Goal: Task Accomplishment & Management: Use online tool/utility

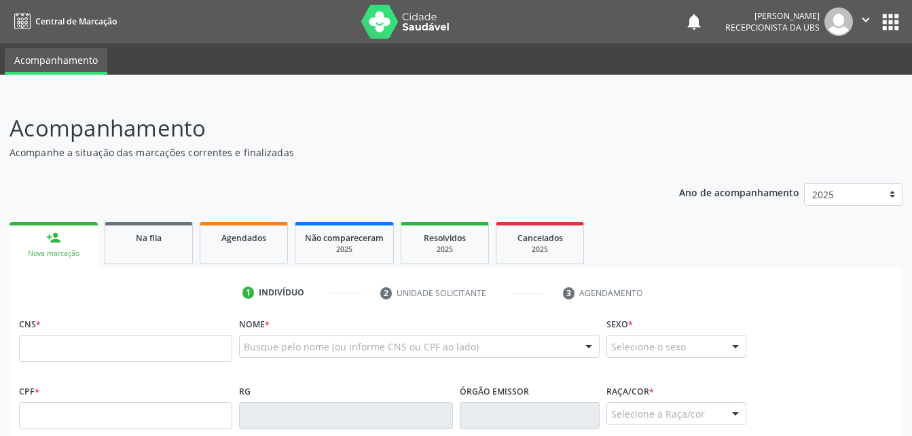
click at [851, 12] on div "Evelin Maria Santos Silva Recepcionista da UBS" at bounding box center [789, 21] width 128 height 29
click at [853, 20] on button "" at bounding box center [866, 21] width 26 height 29
click at [856, 81] on link "Sair" at bounding box center [831, 82] width 94 height 19
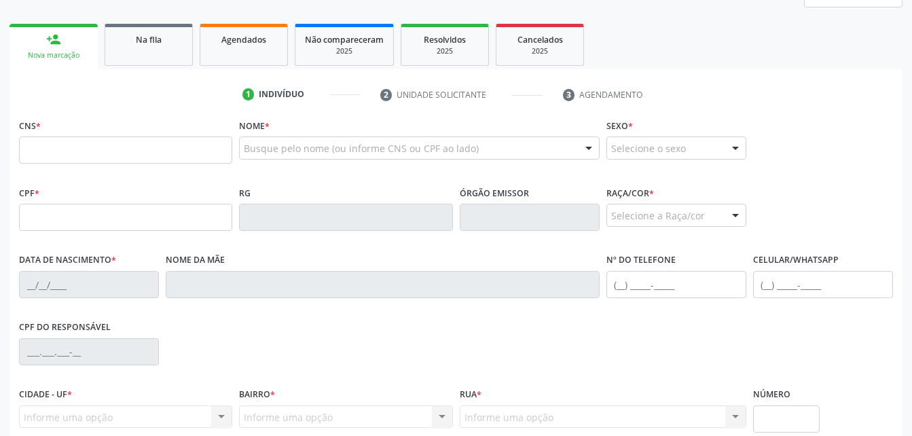
scroll to position [204, 0]
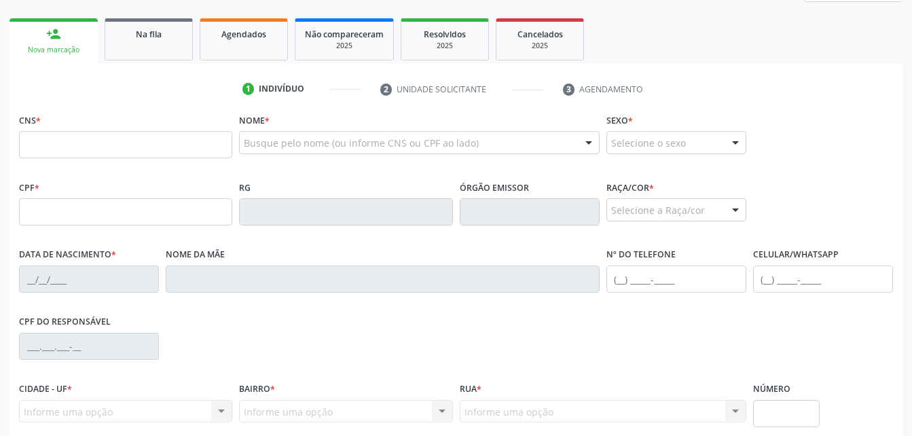
drag, startPoint x: 256, startPoint y: 47, endPoint x: 276, endPoint y: 54, distance: 21.7
click at [256, 47] on link "Agendados" at bounding box center [244, 39] width 88 height 42
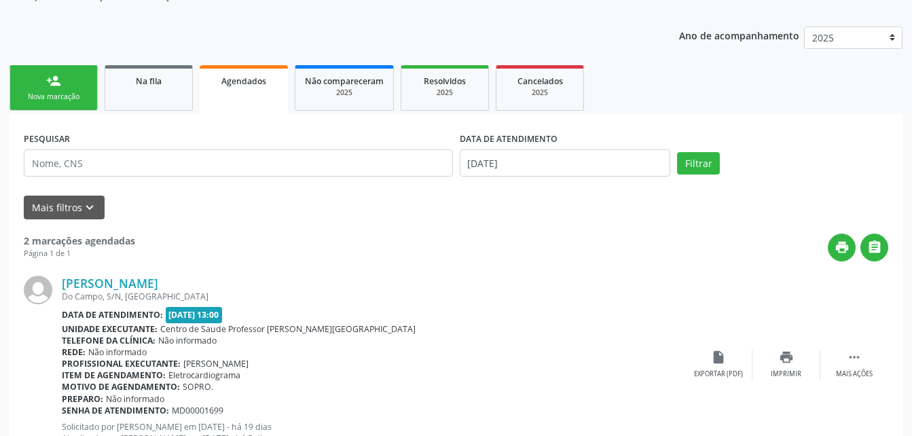
scroll to position [13, 0]
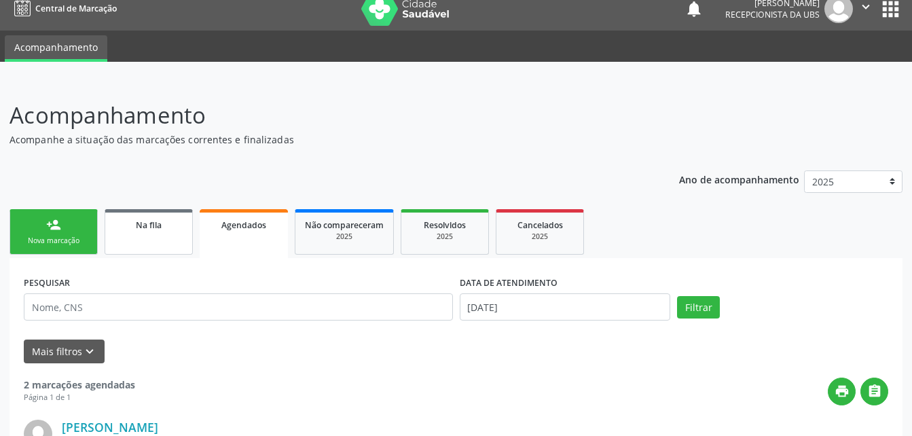
click at [181, 241] on link "Na fila" at bounding box center [149, 231] width 88 height 45
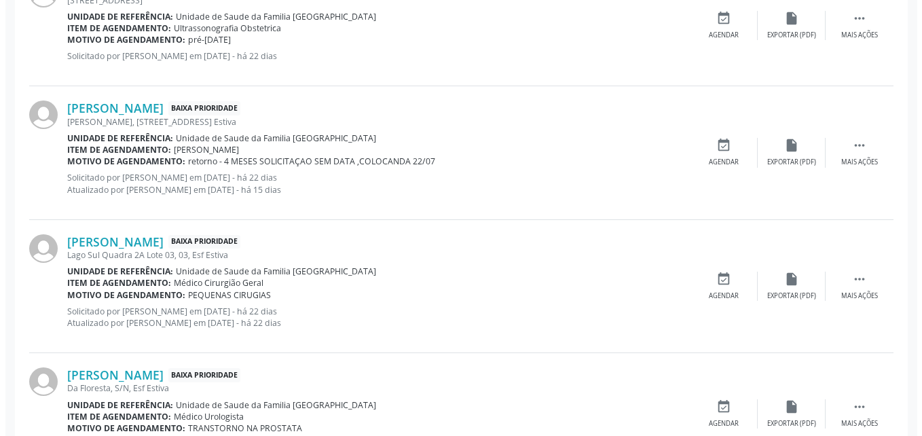
scroll to position [692, 0]
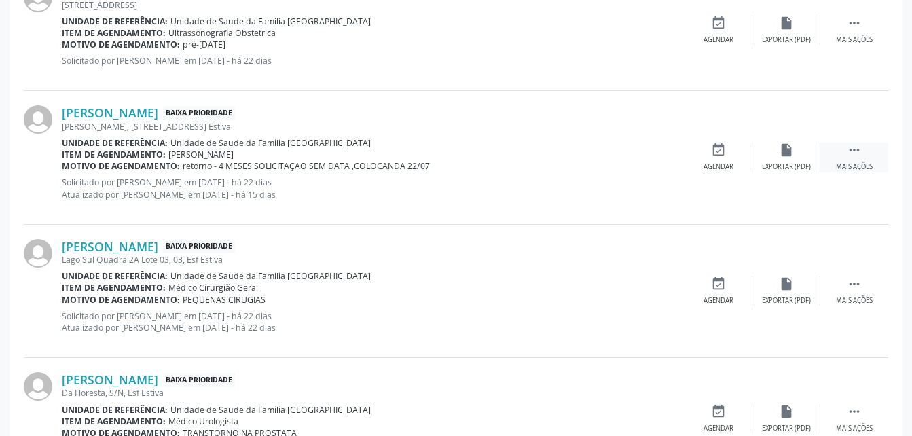
click at [851, 157] on icon "" at bounding box center [853, 150] width 15 height 15
click at [724, 157] on icon "cancel" at bounding box center [718, 150] width 15 height 15
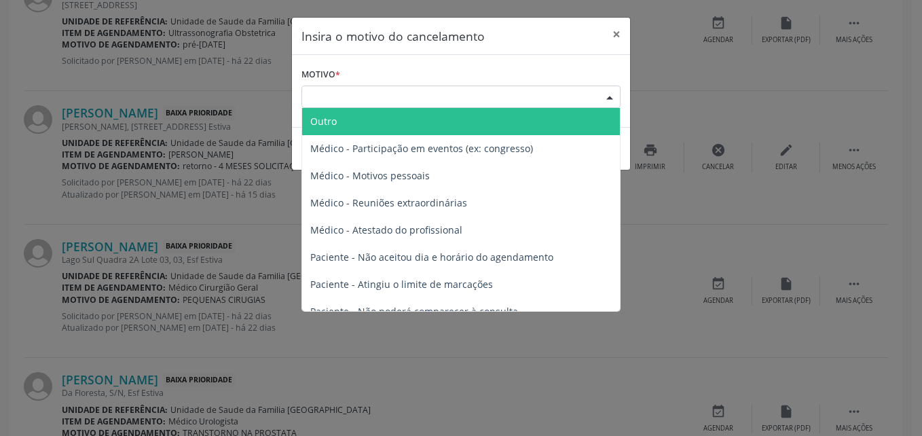
click at [467, 93] on div "Escolha o motivo" at bounding box center [460, 97] width 319 height 23
click at [473, 128] on span "Outro" at bounding box center [461, 121] width 318 height 27
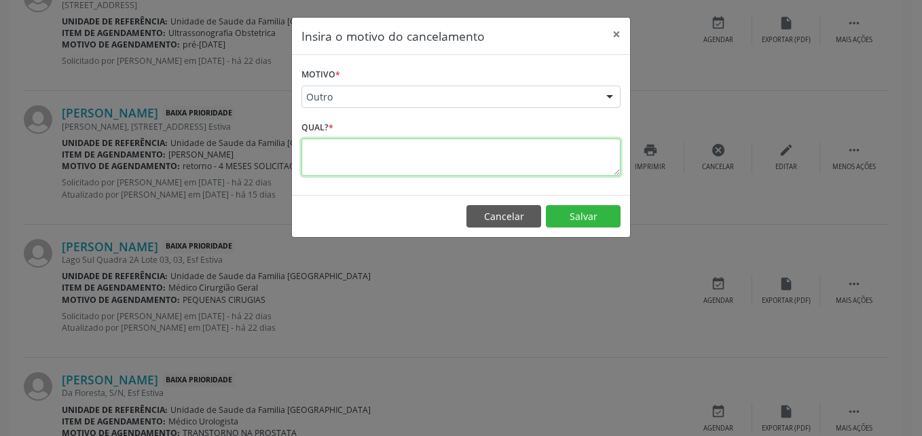
click at [474, 159] on textarea at bounding box center [460, 156] width 319 height 37
click at [345, 152] on textarea "PACIETE MARCADA" at bounding box center [460, 156] width 319 height 37
type textarea "PACIETE JA MARCADA"
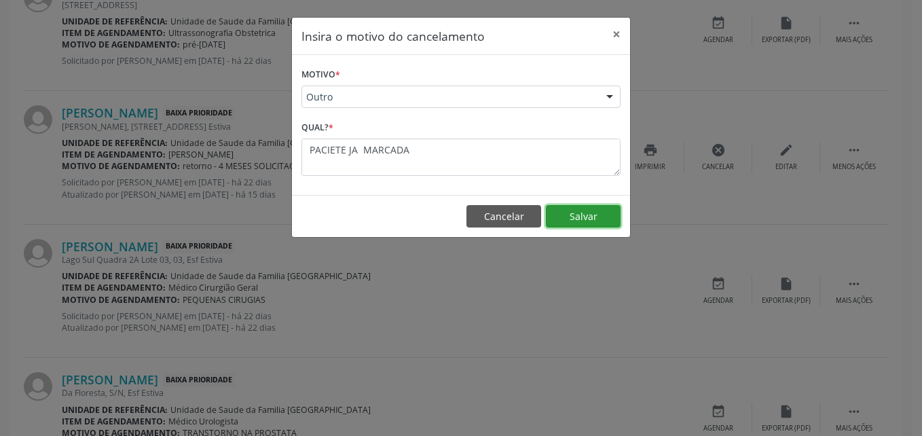
click at [554, 212] on button "Salvar" at bounding box center [583, 216] width 75 height 23
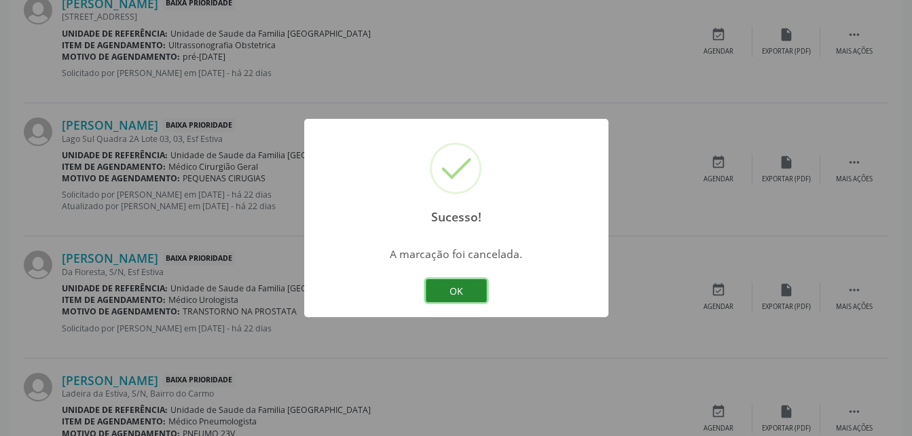
click at [466, 293] on button "OK" at bounding box center [456, 290] width 61 height 23
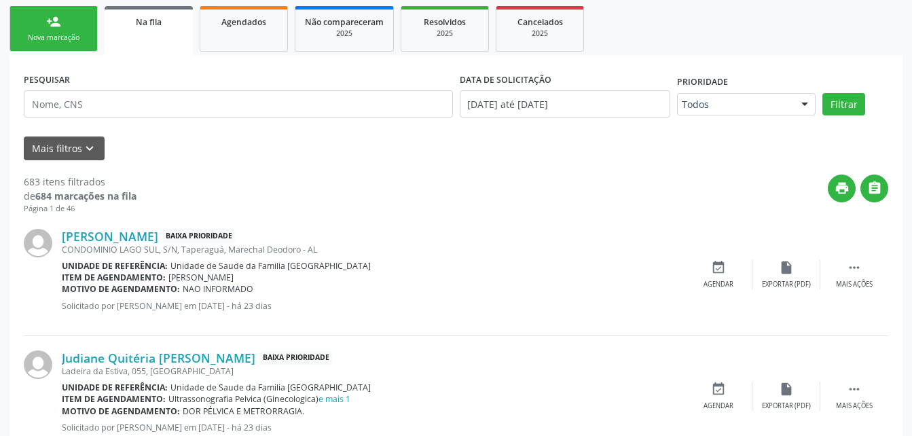
scroll to position [0, 0]
